Goal: Transaction & Acquisition: Subscribe to service/newsletter

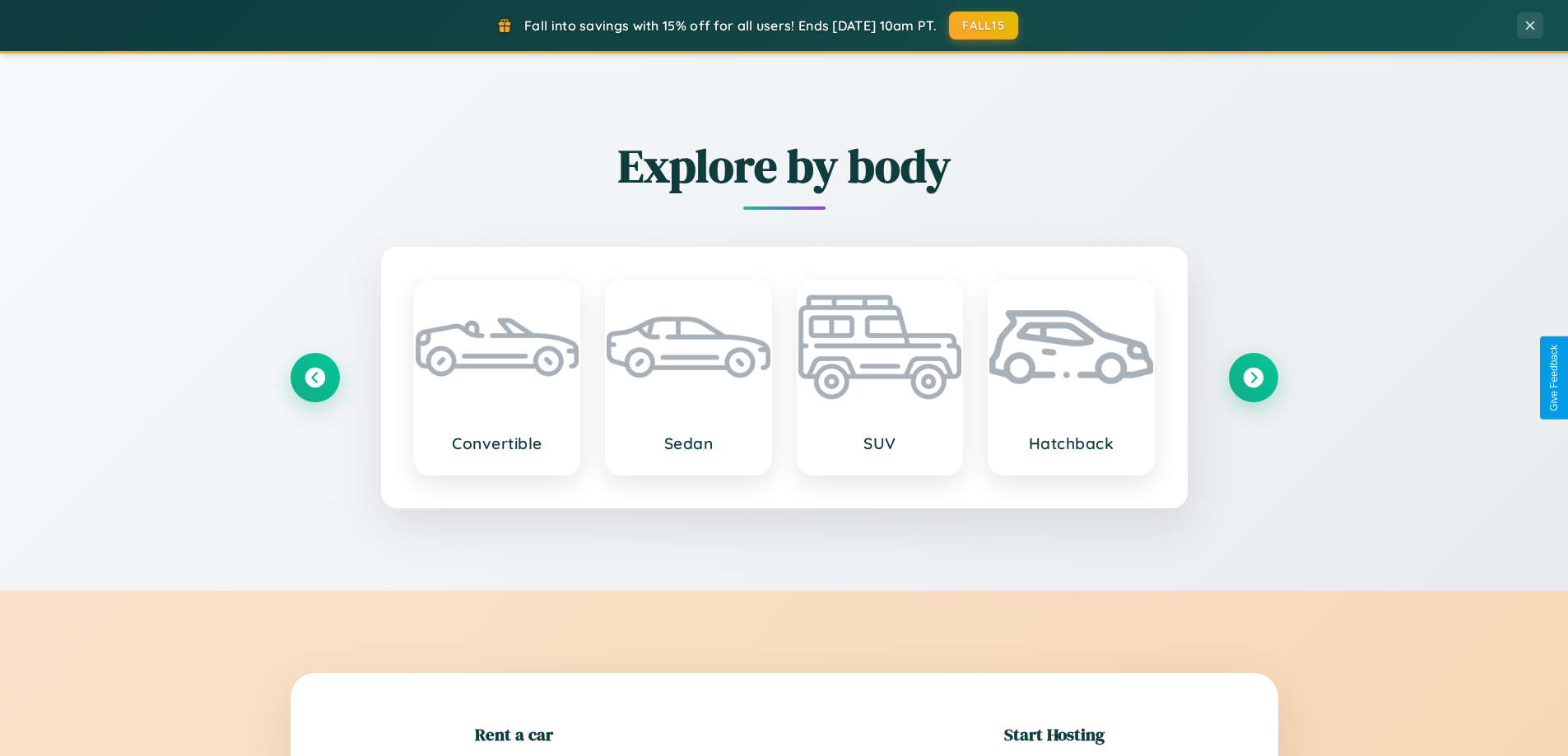
scroll to position [355, 0]
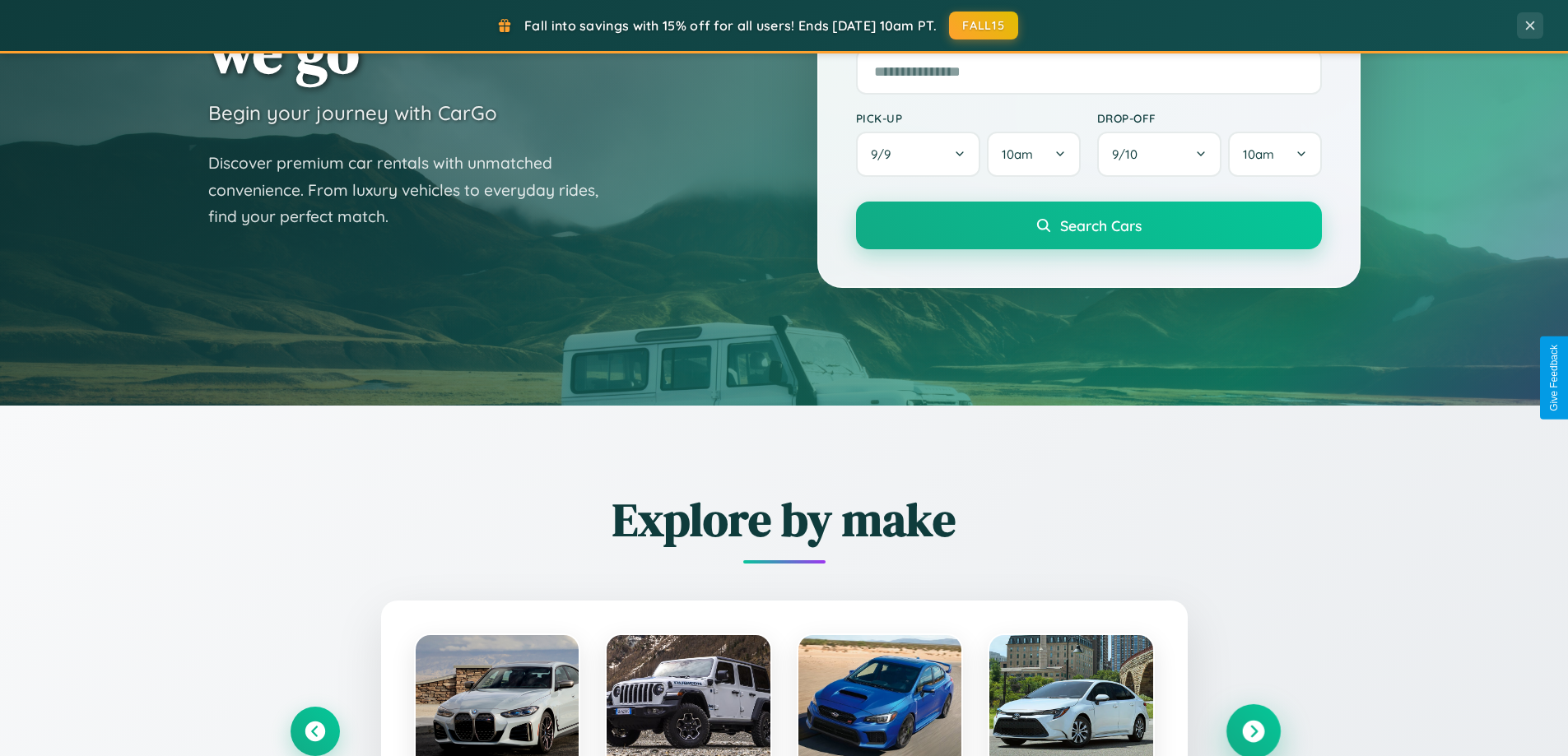
click at [1253, 732] on icon at bounding box center [1253, 732] width 22 height 22
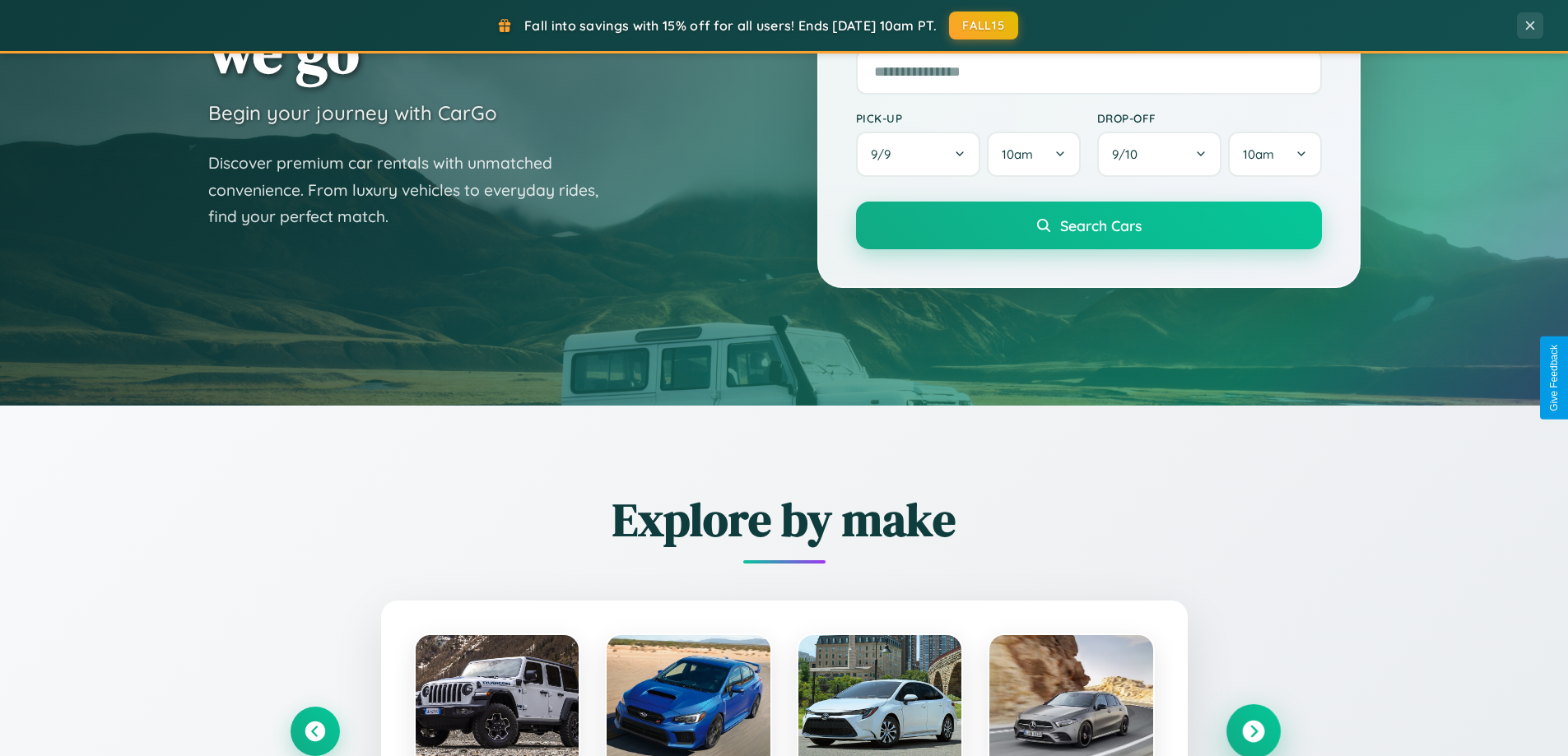
click at [1253, 730] on icon at bounding box center [1253, 732] width 22 height 22
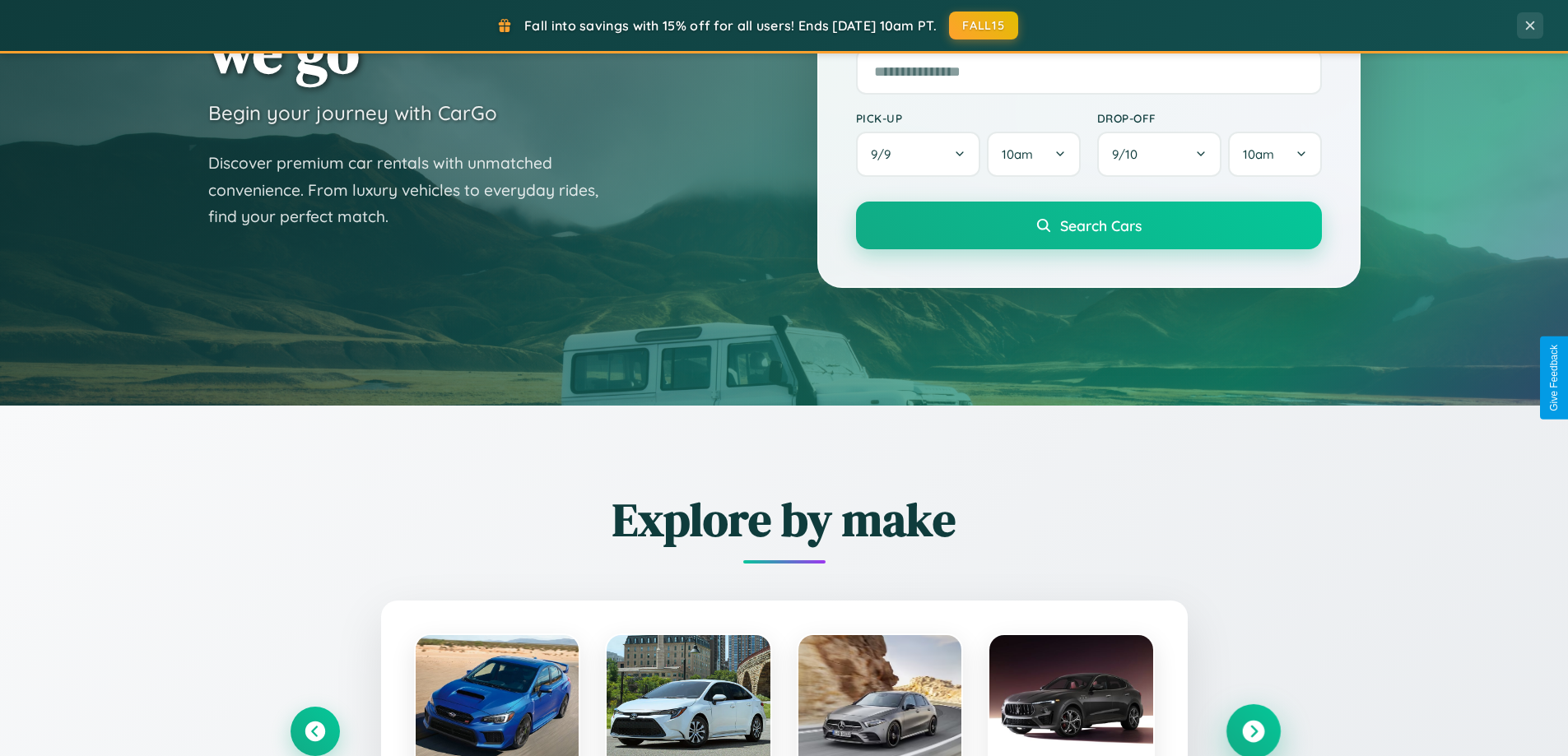
click at [1253, 730] on icon at bounding box center [1253, 732] width 22 height 22
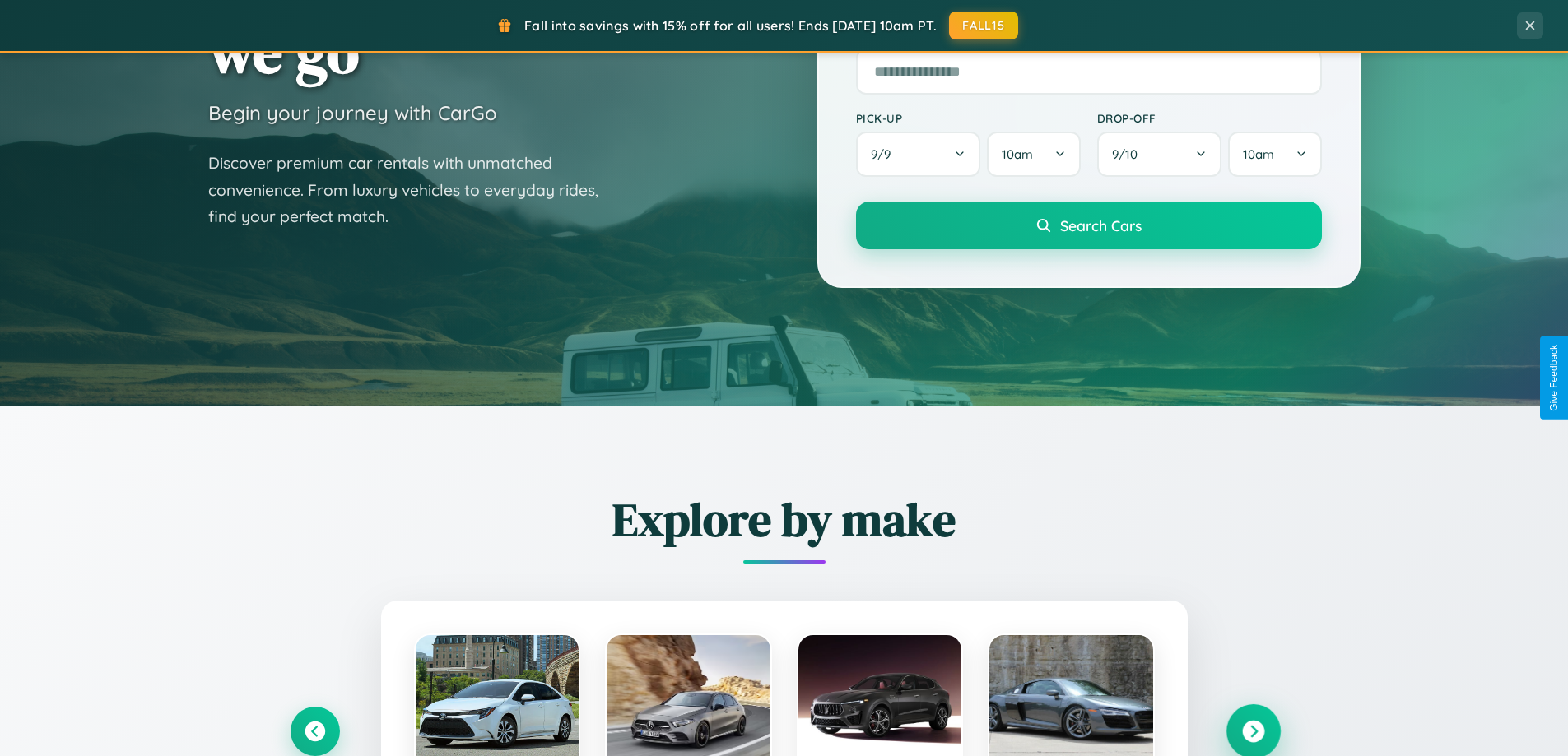
click at [1253, 730] on icon at bounding box center [1253, 732] width 22 height 22
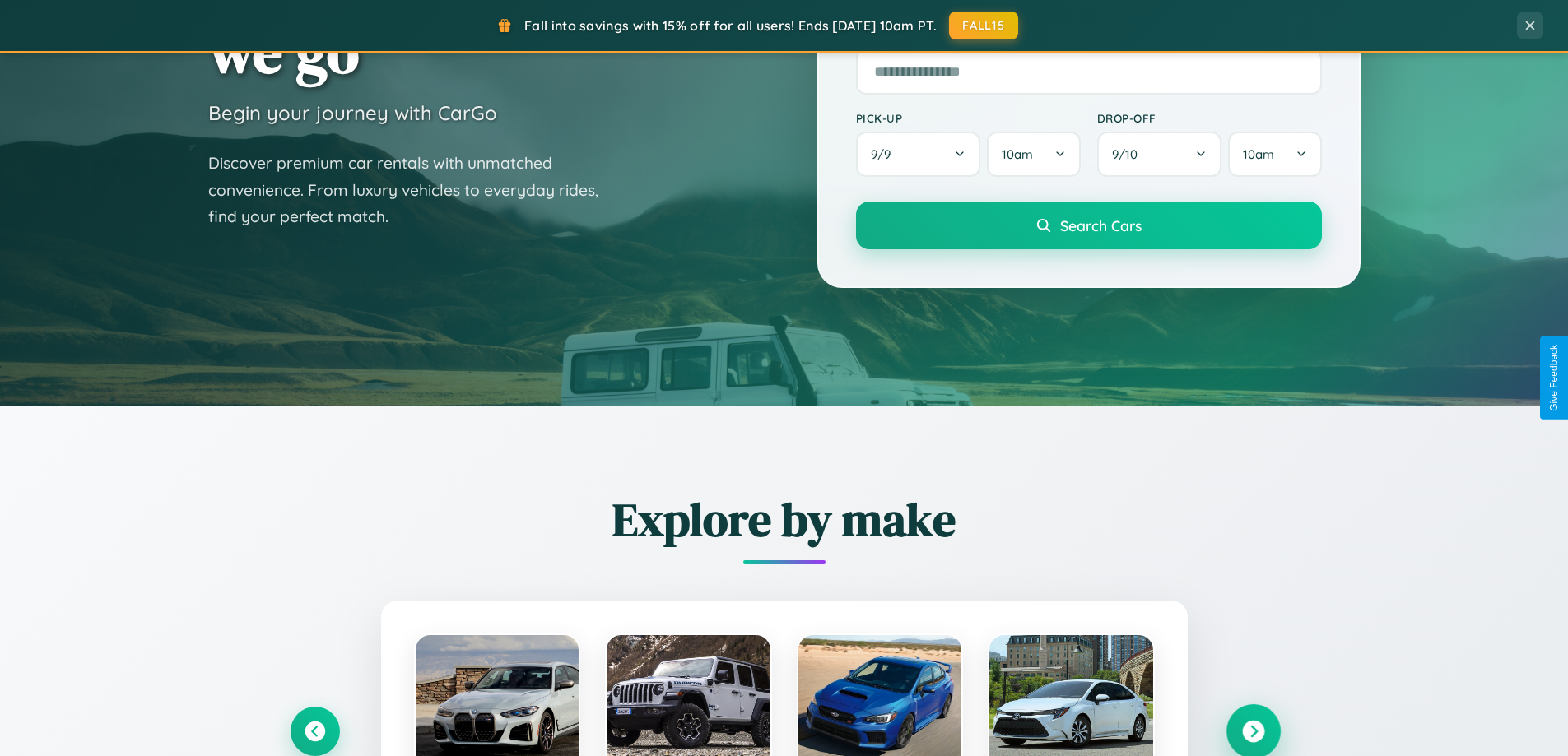
click at [1253, 730] on icon at bounding box center [1253, 732] width 22 height 22
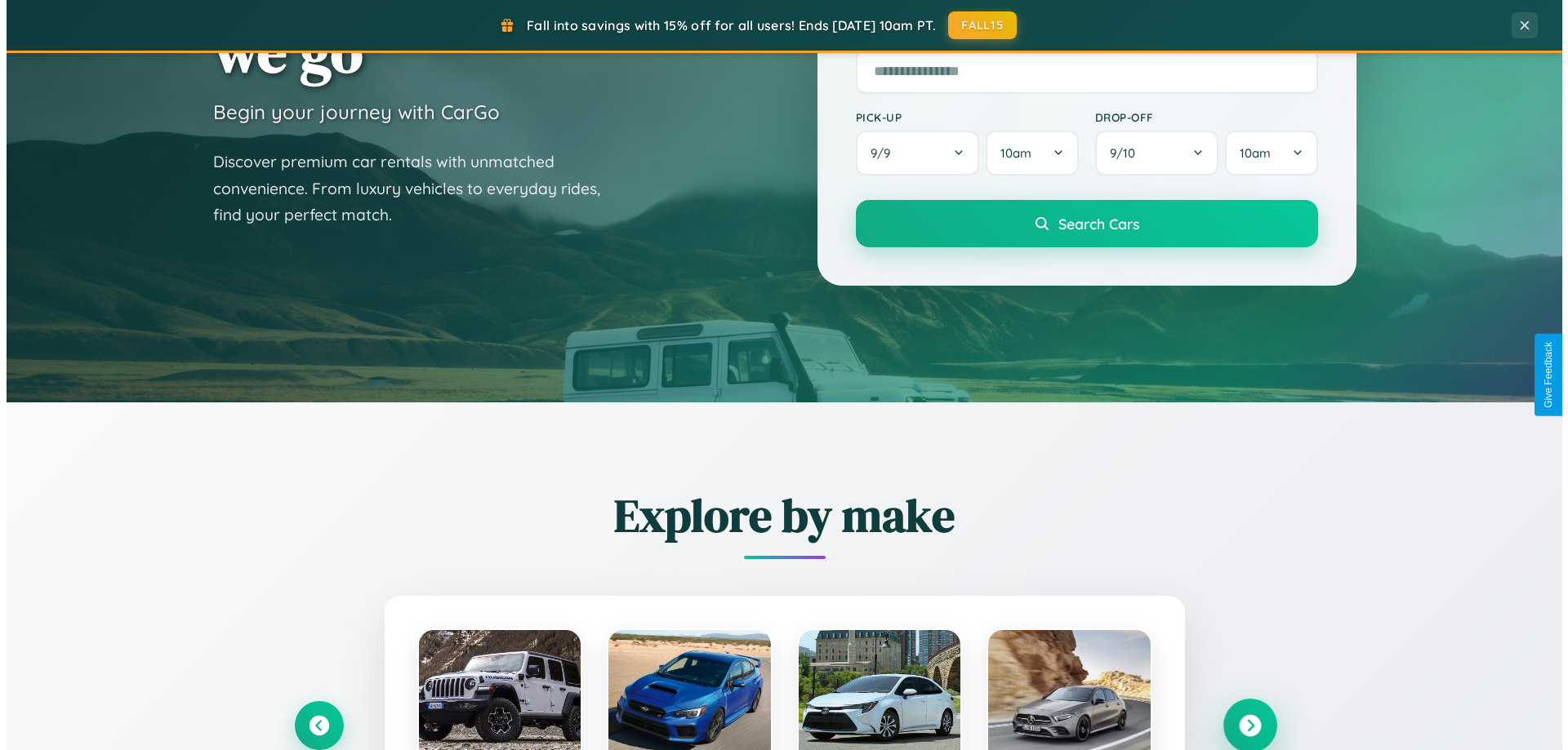
scroll to position [0, 0]
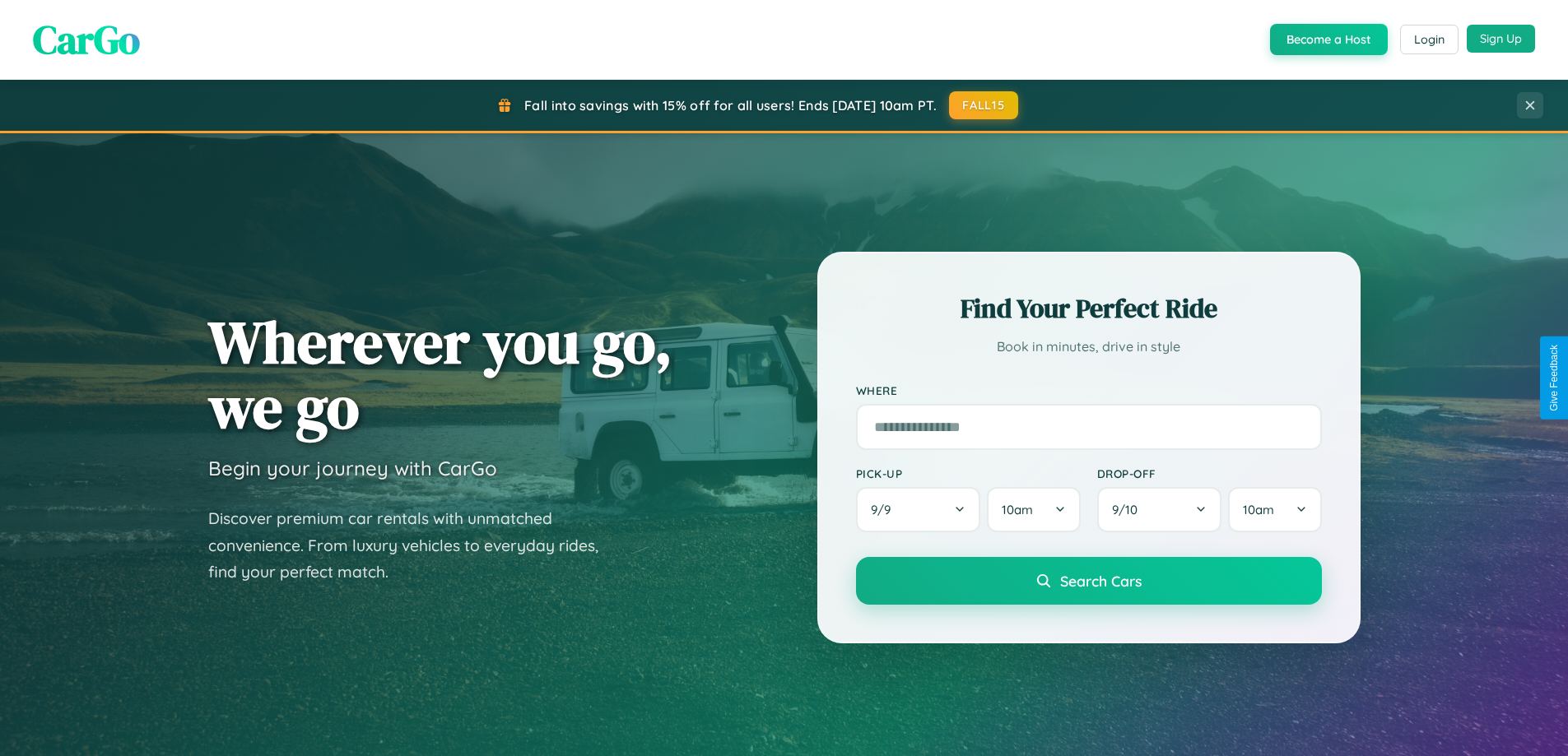
click at [1501, 38] on button "Sign Up" at bounding box center [1501, 39] width 68 height 28
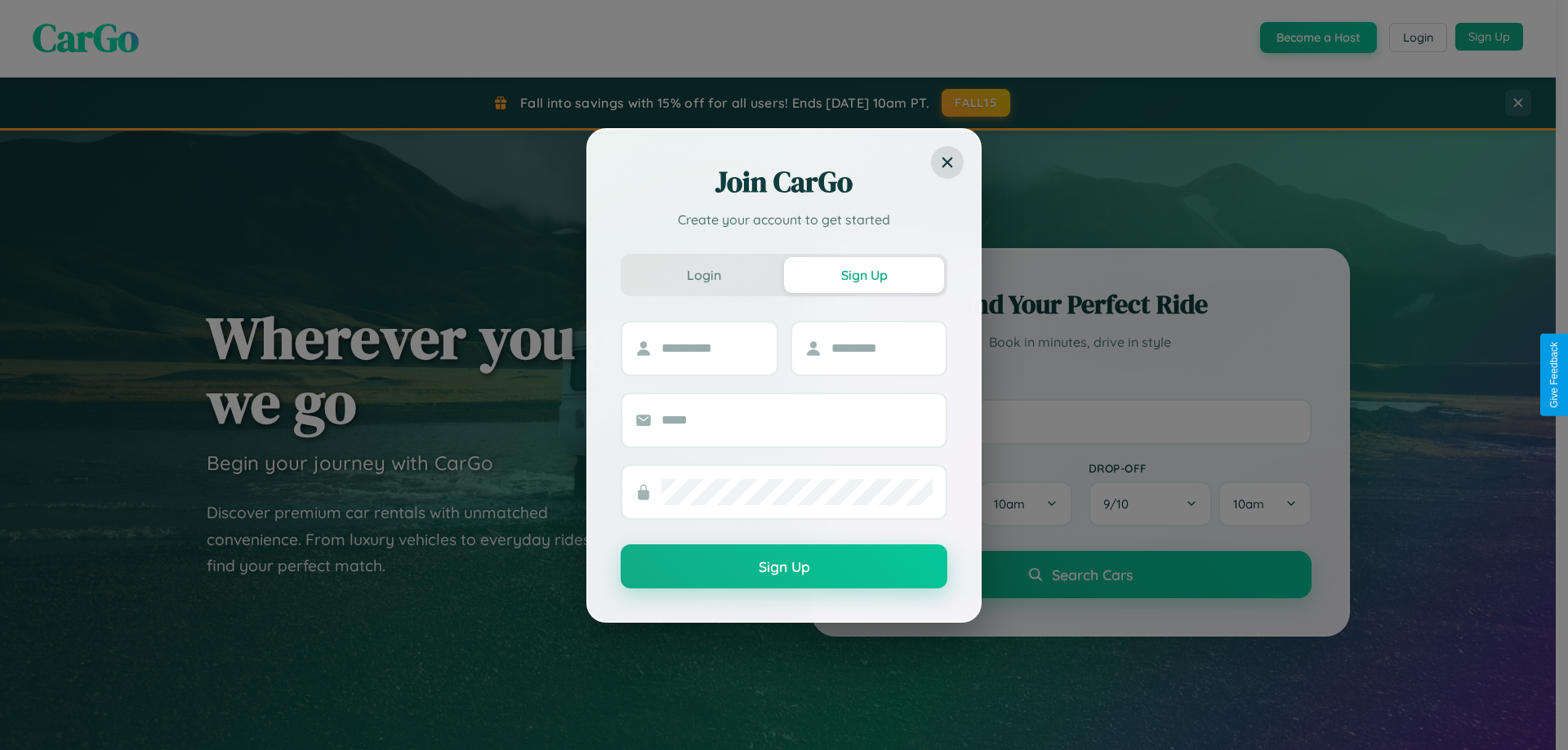
scroll to position [48, 0]
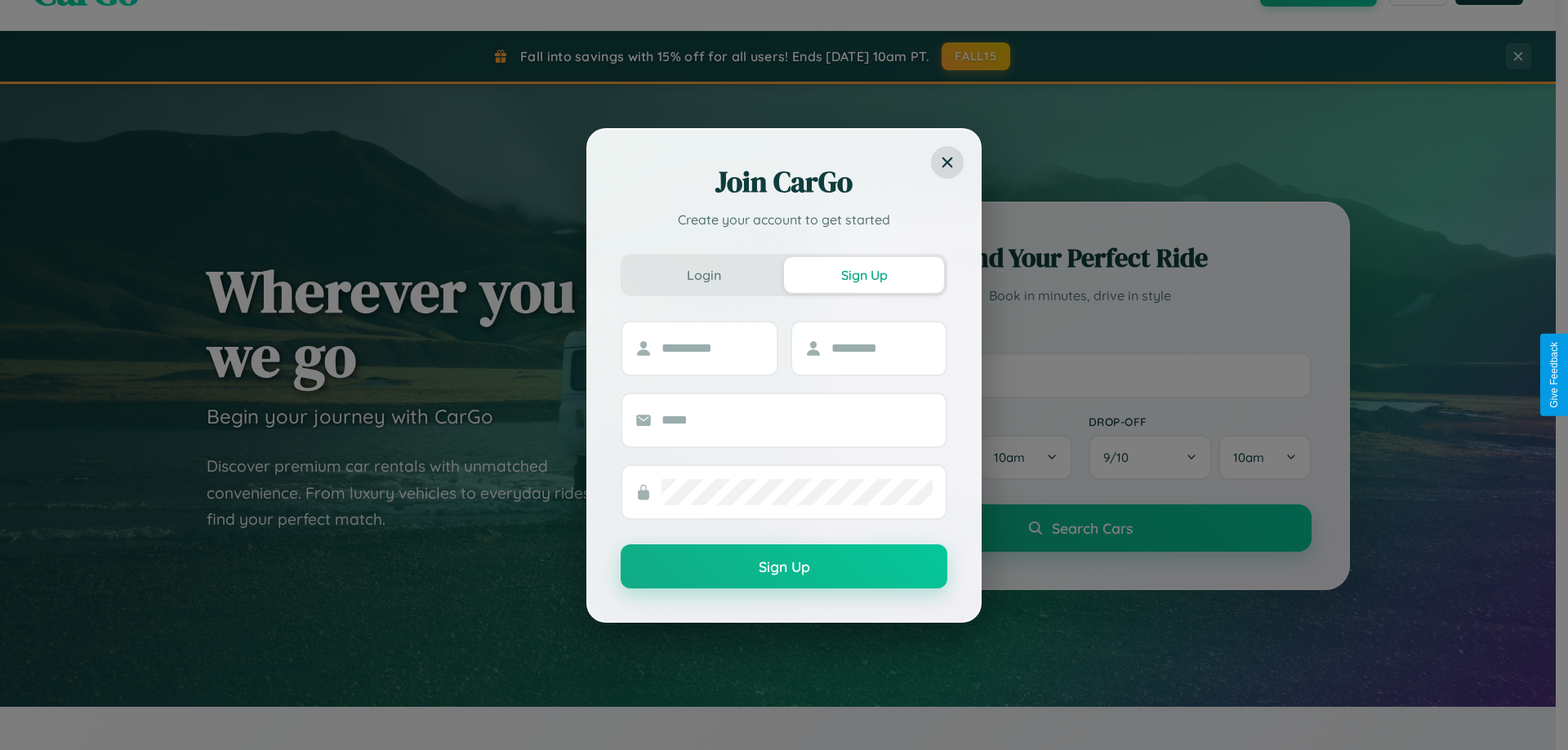
click at [1079, 375] on div "Join CarGo Create your account to get started Login Sign Up Sign Up" at bounding box center [784, 375] width 1568 height 750
